Goal: Task Accomplishment & Management: Manage account settings

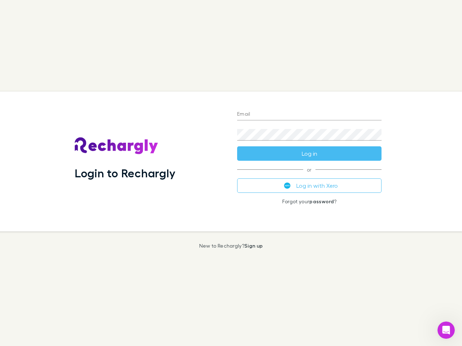
click at [231, 173] on div "Login to Rechargly" at bounding box center [150, 162] width 162 height 140
click at [309, 115] on input "Email" at bounding box center [309, 115] width 144 height 12
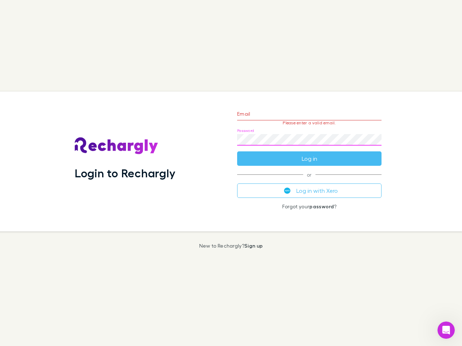
click at [309, 154] on form "Email Please enter a valid email. Password Log in" at bounding box center [309, 134] width 144 height 63
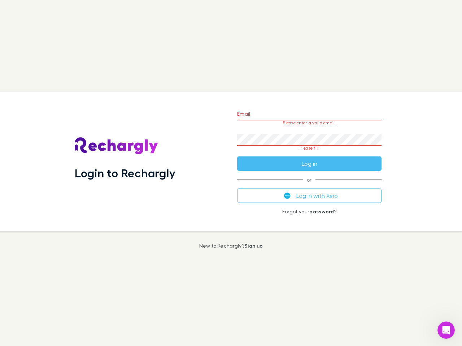
click at [309, 186] on div "Email Please enter a valid email. Password Please fill Log in or Log in with Xe…" at bounding box center [309, 162] width 156 height 140
click at [446, 331] on icon "Open Intercom Messenger" at bounding box center [446, 331] width 12 height 12
